Goal: Task Accomplishment & Management: Complete application form

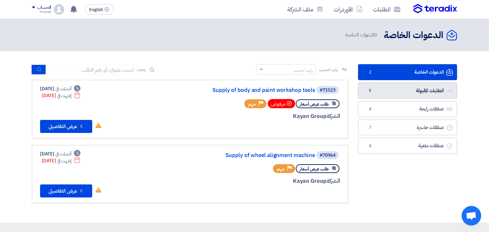
click at [393, 93] on link "الطلبات المقبولة الطلبات المقبولة 9" at bounding box center [407, 91] width 99 height 16
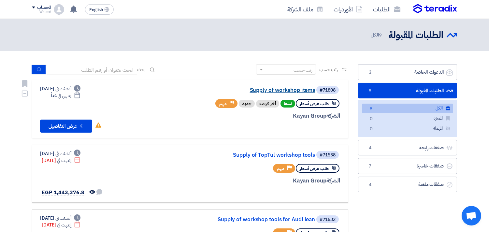
click at [268, 87] on link "Supply of workshop items" at bounding box center [250, 90] width 130 height 6
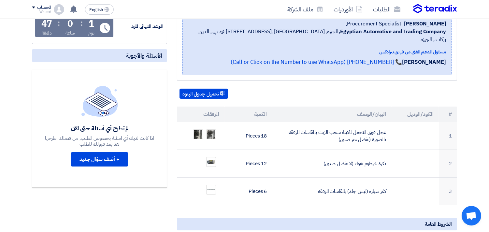
scroll to position [125, 0]
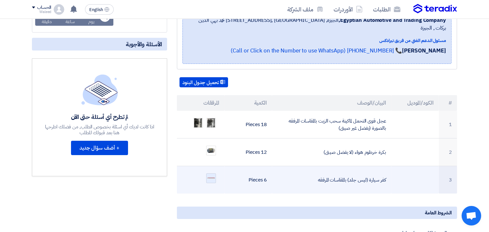
click at [212, 177] on img at bounding box center [210, 178] width 9 height 3
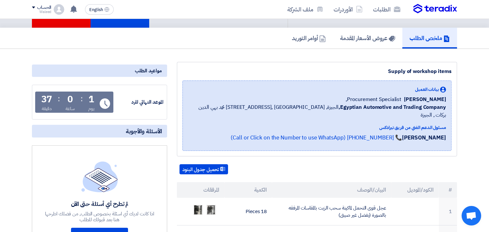
scroll to position [0, 0]
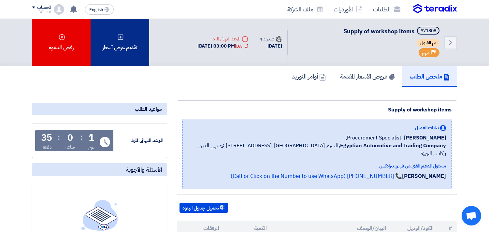
click at [117, 40] on div "تقديم عرض أسعار" at bounding box center [120, 42] width 59 height 47
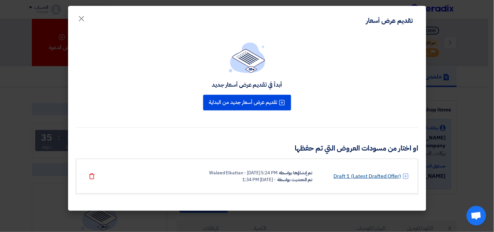
click at [346, 175] on link "Draft 1 (Latest Drafted Offer)" at bounding box center [366, 176] width 67 height 8
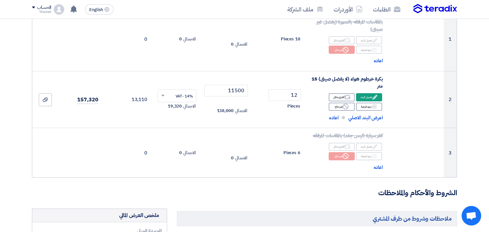
scroll to position [118, 0]
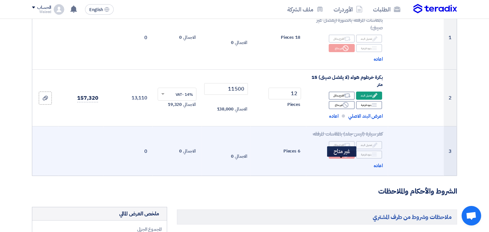
click at [338, 159] on div "Reject غير متاح" at bounding box center [342, 154] width 26 height 8
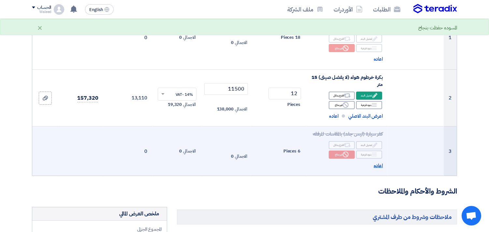
click at [375, 169] on span "اعاده" at bounding box center [378, 165] width 9 height 7
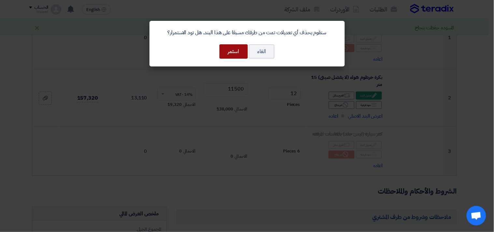
click at [237, 51] on button "استمر" at bounding box center [233, 51] width 28 height 14
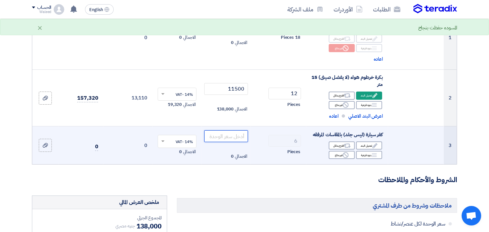
click at [225, 138] on input "number" at bounding box center [226, 136] width 44 height 12
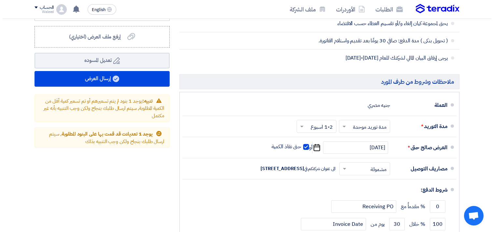
scroll to position [422, 0]
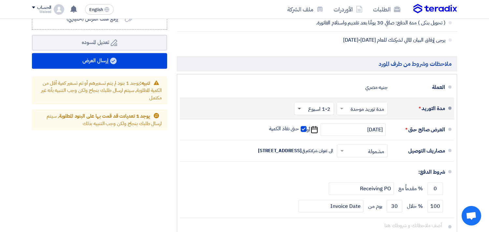
type input "2150"
click at [298, 110] on span at bounding box center [299, 109] width 3 height 2
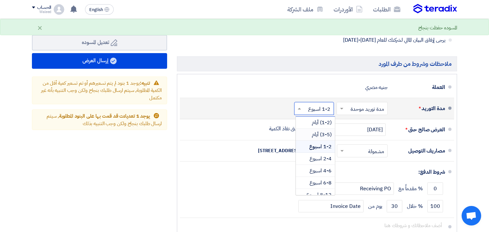
click at [317, 138] on span "(3-5) أيام" at bounding box center [322, 135] width 20 height 8
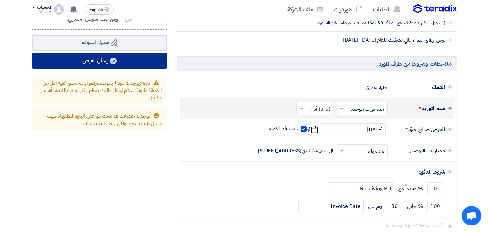
click at [99, 66] on button "إرسال العرض" at bounding box center [99, 61] width 135 height 16
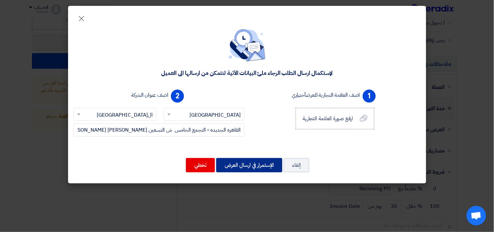
click at [245, 165] on button "الإستمرار في ارسال العرض" at bounding box center [249, 165] width 66 height 14
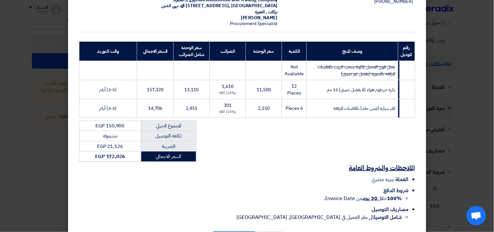
scroll to position [93, 0]
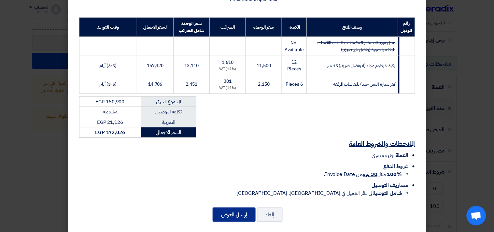
click at [229, 207] on button "إرسال العرض" at bounding box center [234, 214] width 43 height 14
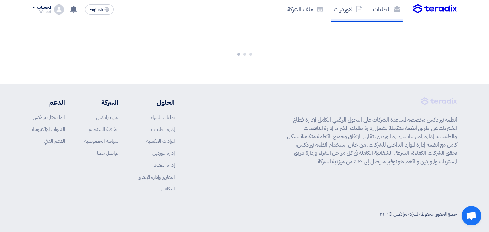
scroll to position [441, 0]
